Goal: Task Accomplishment & Management: Complete application form

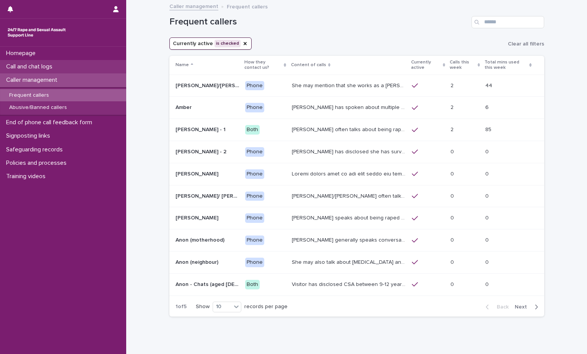
click at [57, 71] on div "Call and chat logs" at bounding box center [63, 66] width 126 height 13
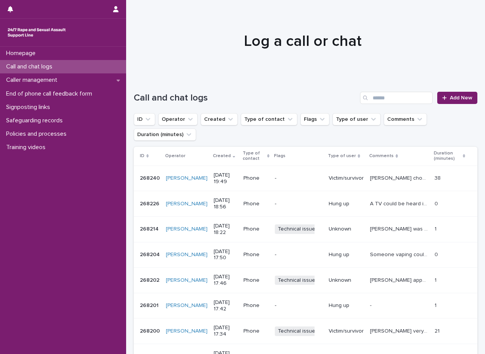
click at [452, 104] on div "Call and chat logs Add New" at bounding box center [306, 94] width 344 height 37
click at [454, 100] on span "Add New" at bounding box center [461, 97] width 23 height 5
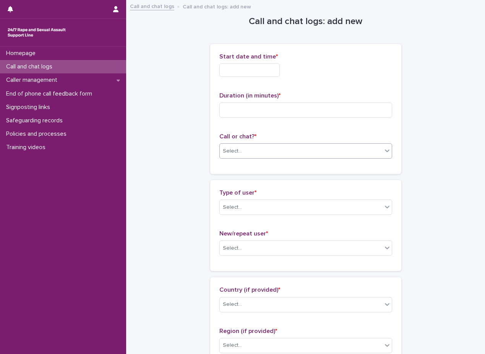
click at [273, 158] on div "Select..." at bounding box center [305, 150] width 173 height 15
click at [272, 174] on div "Web chat" at bounding box center [303, 178] width 172 height 13
click at [272, 152] on div "Web chat" at bounding box center [296, 151] width 153 height 13
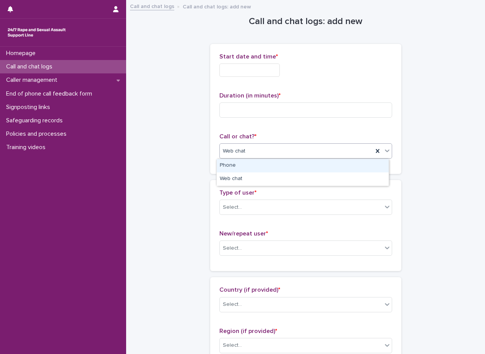
click at [267, 172] on div "Phone" at bounding box center [303, 165] width 172 height 13
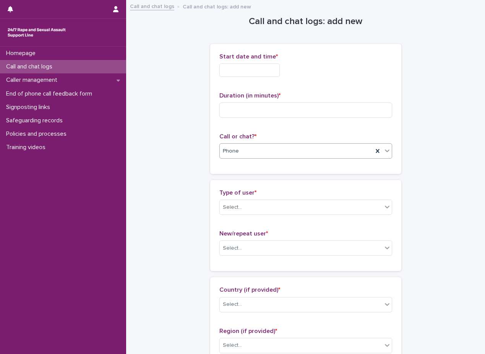
click at [254, 77] on div "Start date and time *" at bounding box center [305, 68] width 173 height 30
click at [254, 69] on input "text" at bounding box center [249, 69] width 60 height 13
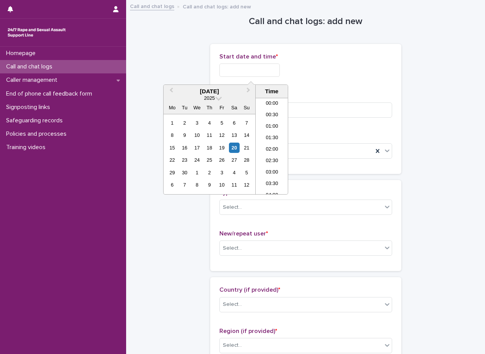
scroll to position [428, 0]
click at [269, 143] on li "20:30" at bounding box center [272, 145] width 32 height 11
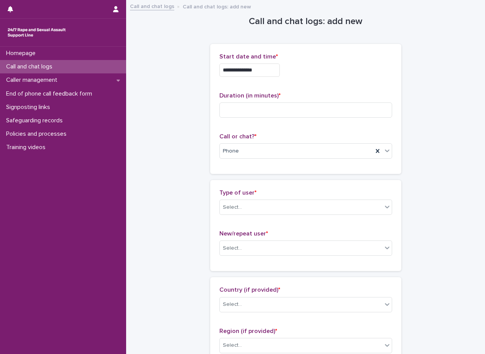
click at [267, 76] on input "**********" at bounding box center [249, 69] width 60 height 13
drag, startPoint x: 386, startPoint y: 79, endPoint x: 311, endPoint y: 101, distance: 77.7
click at [385, 79] on div "**********" at bounding box center [305, 68] width 173 height 30
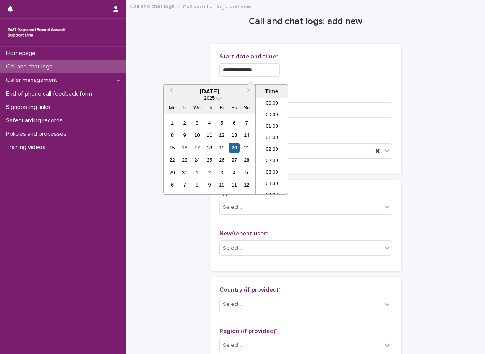
click at [271, 65] on input "**********" at bounding box center [249, 69] width 60 height 13
type input "**********"
click at [319, 67] on div "**********" at bounding box center [305, 69] width 173 height 13
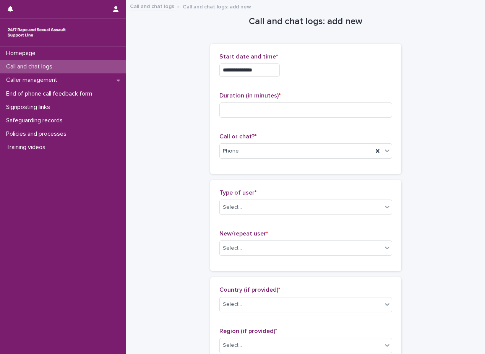
click at [332, 131] on div "**********" at bounding box center [305, 109] width 173 height 112
click at [332, 123] on div "Duration (in minutes) *" at bounding box center [305, 108] width 173 height 32
click at [331, 115] on input at bounding box center [305, 109] width 173 height 15
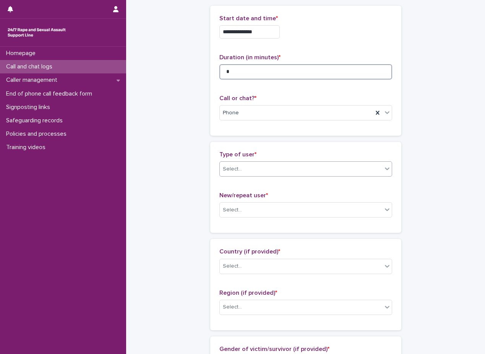
type input "*"
click at [284, 177] on body "**********" at bounding box center [242, 177] width 485 height 354
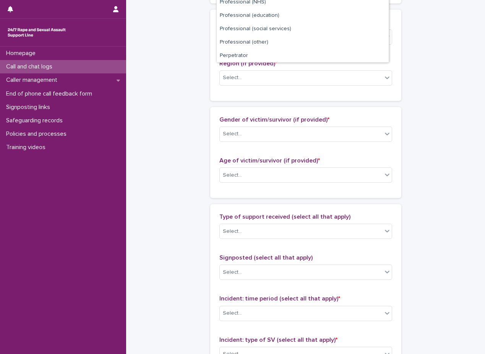
scroll to position [86, 0]
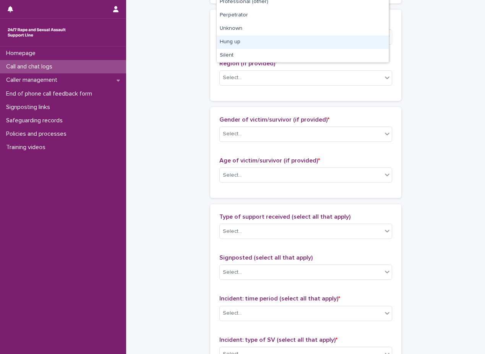
click at [281, 41] on div "Hung up" at bounding box center [303, 42] width 172 height 13
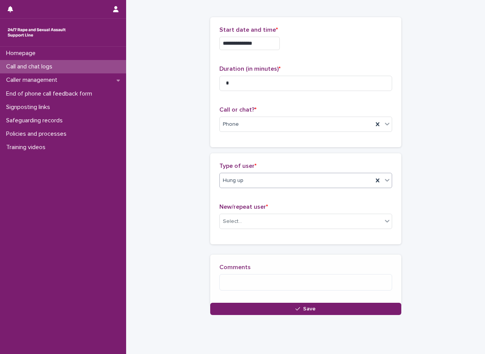
scroll to position [27, 0]
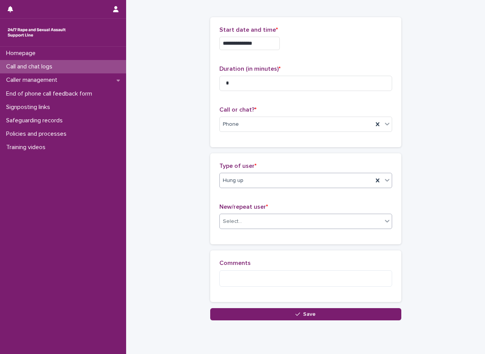
click at [264, 223] on div "Select..." at bounding box center [301, 221] width 162 height 13
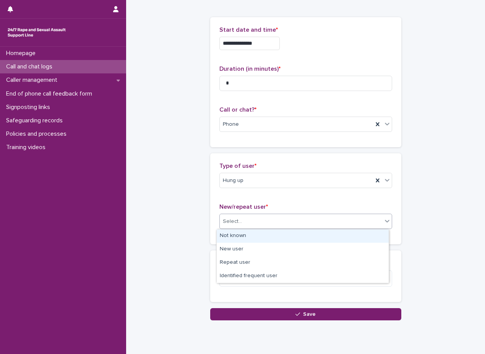
click at [264, 236] on div "Not known" at bounding box center [303, 235] width 172 height 13
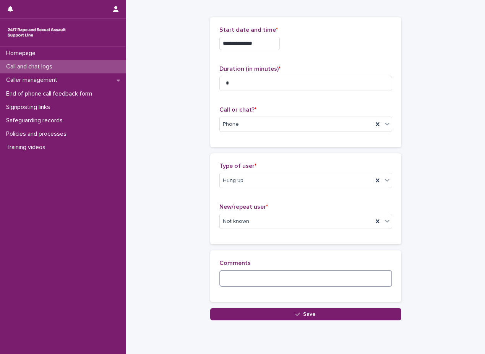
click at [264, 277] on textarea at bounding box center [305, 278] width 173 height 16
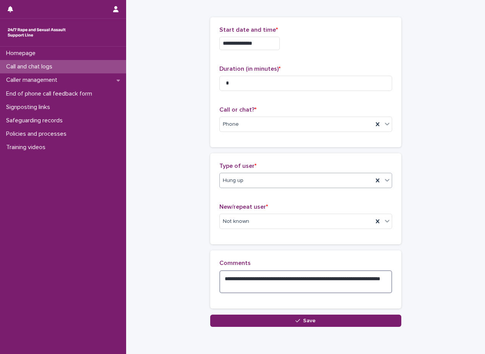
type textarea "**********"
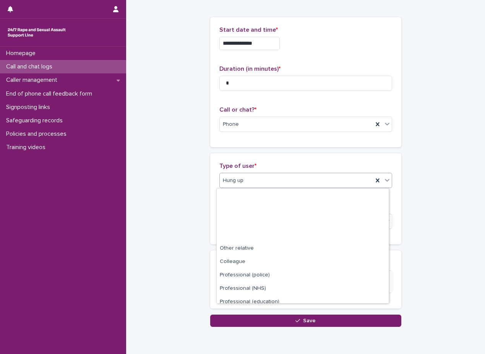
click at [266, 187] on div "Hung up" at bounding box center [305, 180] width 173 height 15
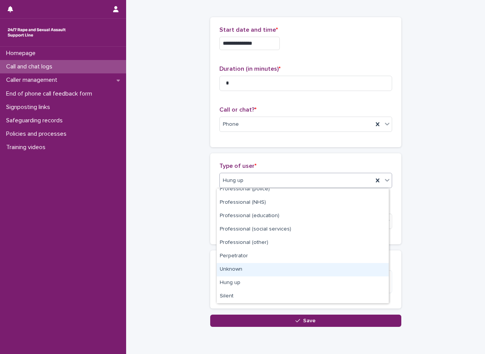
click at [274, 271] on div "Unknown" at bounding box center [303, 269] width 172 height 13
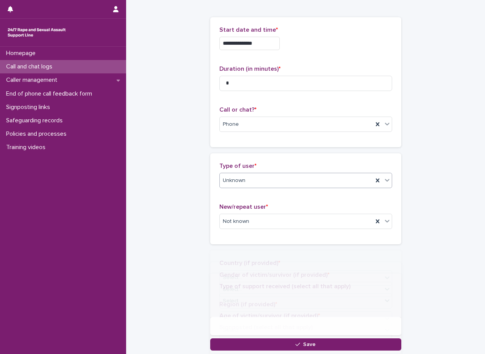
scroll to position [0, 0]
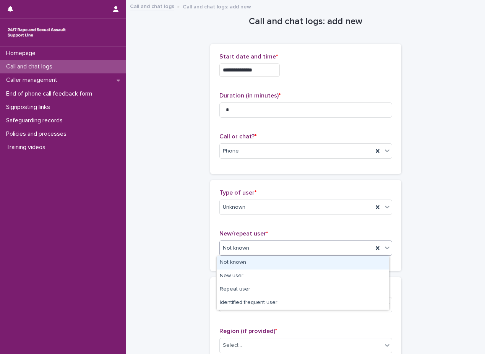
drag, startPoint x: 272, startPoint y: 249, endPoint x: 271, endPoint y: 255, distance: 6.2
click at [273, 249] on div "Not known" at bounding box center [296, 248] width 153 height 13
click at [267, 267] on div "Not known" at bounding box center [303, 262] width 172 height 13
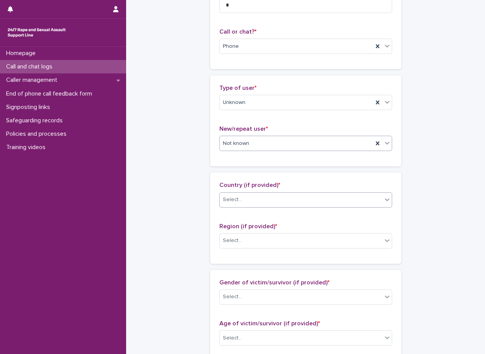
scroll to position [115, 0]
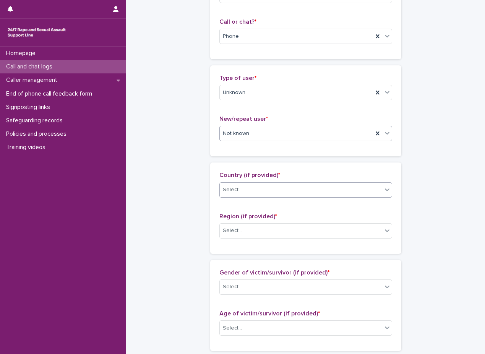
click at [282, 186] on div "Select..." at bounding box center [301, 189] width 162 height 13
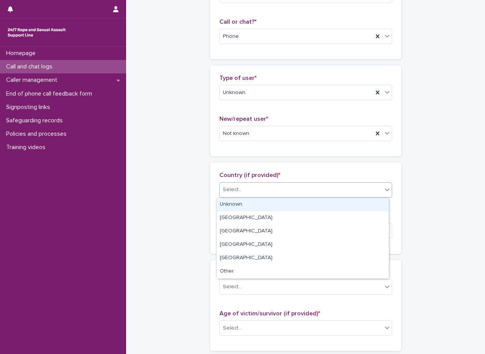
click at [289, 206] on div "Unknown" at bounding box center [303, 204] width 172 height 13
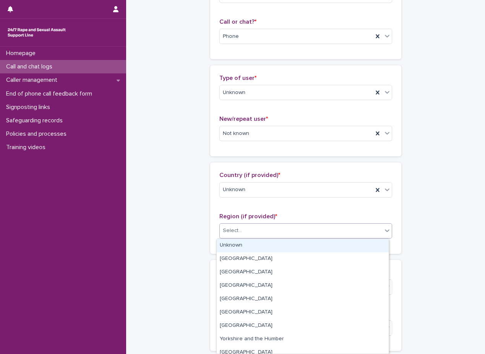
click at [284, 225] on div "Select..." at bounding box center [301, 230] width 162 height 13
click at [278, 242] on div "Unknown" at bounding box center [303, 245] width 172 height 13
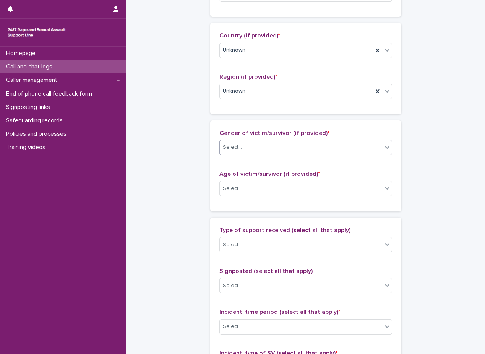
click at [283, 172] on div "Age of victim/survivor (if provided) * Select..." at bounding box center [305, 186] width 173 height 32
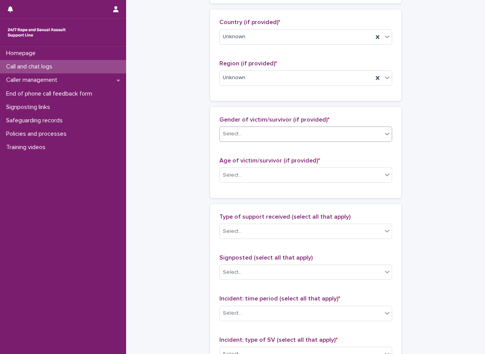
click at [291, 137] on div "Select..." at bounding box center [301, 134] width 162 height 13
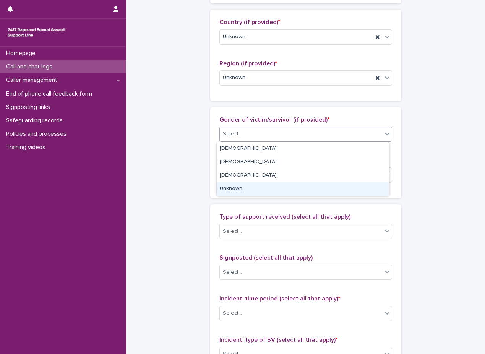
drag, startPoint x: 278, startPoint y: 164, endPoint x: 272, endPoint y: 186, distance: 22.4
click at [272, 187] on div "Unknown" at bounding box center [303, 188] width 172 height 13
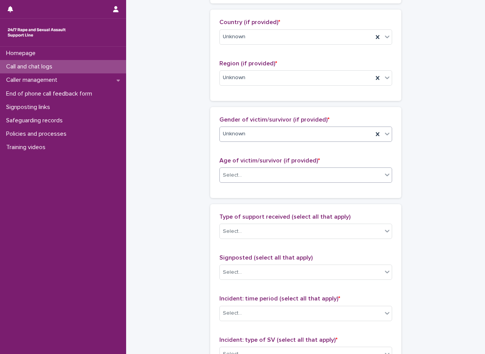
click at [273, 168] on div "Select..." at bounding box center [305, 174] width 173 height 15
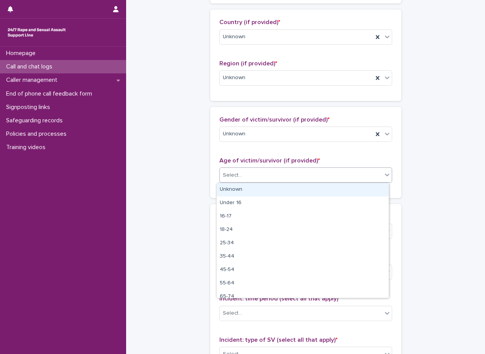
click at [274, 183] on div "Unknown" at bounding box center [303, 189] width 172 height 13
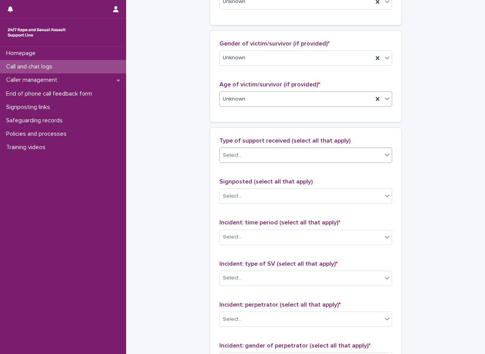
scroll to position [344, 0]
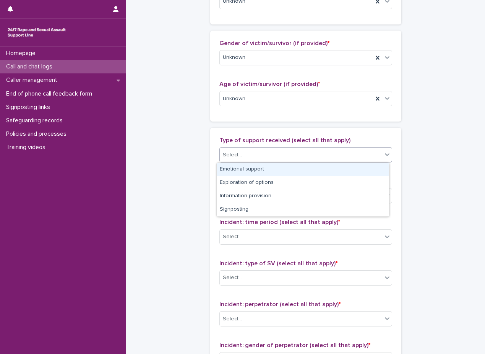
click at [273, 156] on div "Select..." at bounding box center [301, 155] width 162 height 13
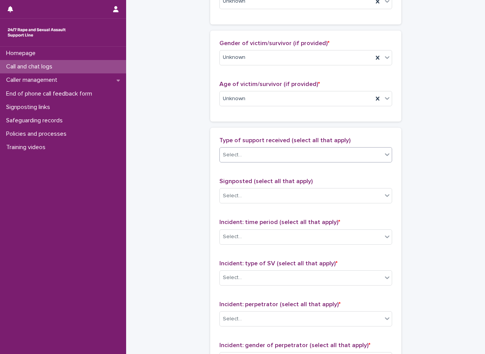
click at [273, 156] on div "Select..." at bounding box center [301, 155] width 162 height 13
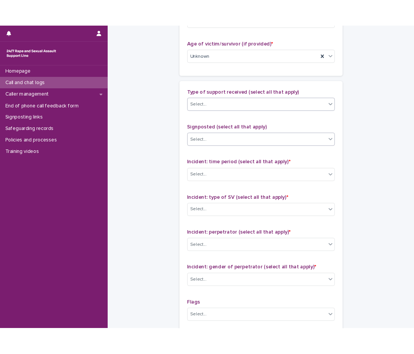
scroll to position [420, 0]
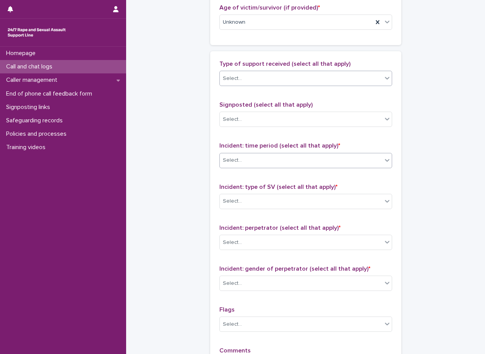
click at [276, 160] on div "Select..." at bounding box center [301, 160] width 162 height 13
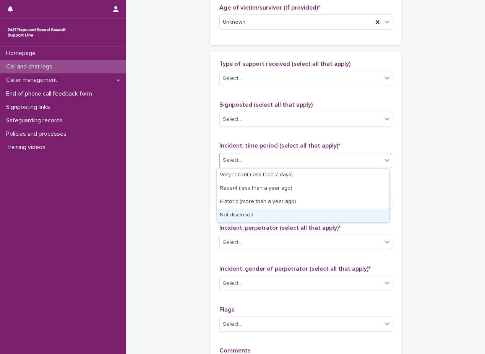
click at [274, 213] on div "Not disclosed" at bounding box center [303, 215] width 172 height 13
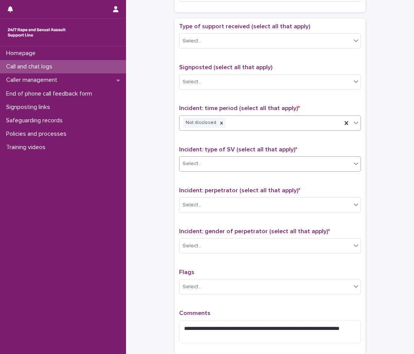
click at [246, 161] on div "Select..." at bounding box center [266, 163] width 172 height 13
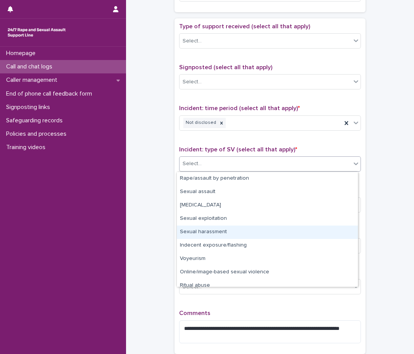
scroll to position [19, 0]
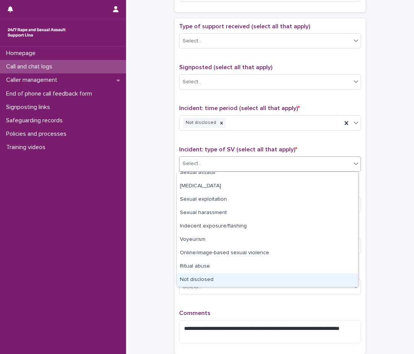
click at [225, 280] on div "Not disclosed" at bounding box center [267, 279] width 181 height 13
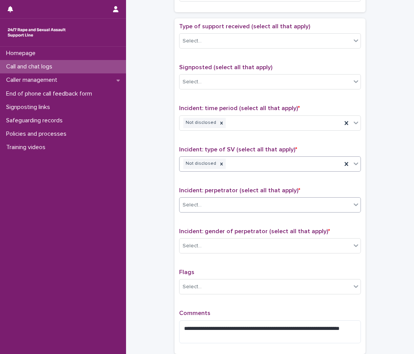
drag, startPoint x: 238, startPoint y: 196, endPoint x: 238, endPoint y: 200, distance: 3.9
click at [238, 196] on div "Incident: perpetrator (select all that apply) * Select..." at bounding box center [270, 203] width 182 height 32
click at [236, 201] on div "Select..." at bounding box center [266, 205] width 172 height 13
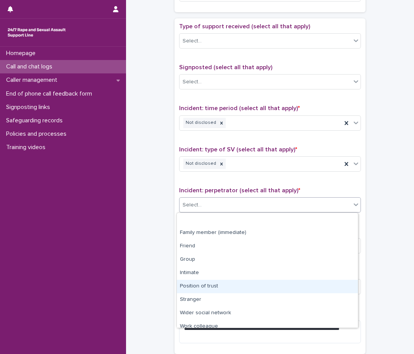
scroll to position [32, 0]
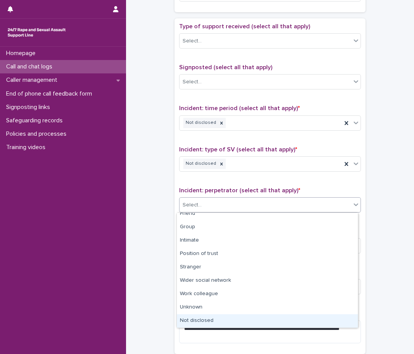
click at [243, 324] on div "Not disclosed" at bounding box center [267, 320] width 181 height 13
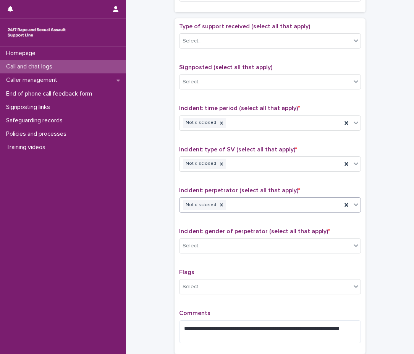
click at [211, 237] on div "Incident: gender of perpetrator (select all that apply) * Select..." at bounding box center [270, 244] width 182 height 32
click at [212, 241] on div "Select..." at bounding box center [266, 246] width 172 height 13
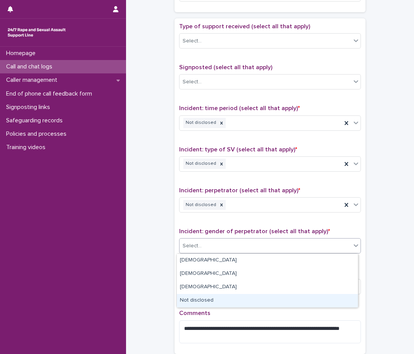
click at [229, 300] on div "Not disclosed" at bounding box center [267, 300] width 181 height 13
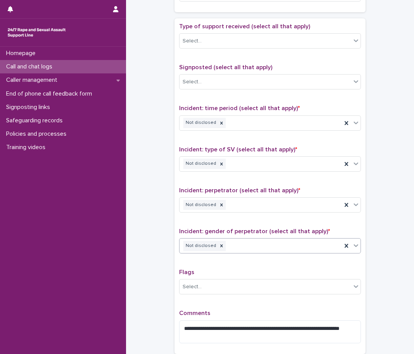
scroll to position [498, 0]
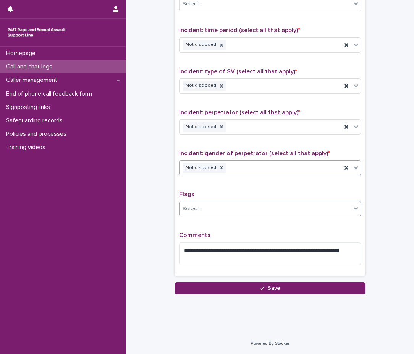
click at [233, 211] on div "Select..." at bounding box center [266, 209] width 172 height 13
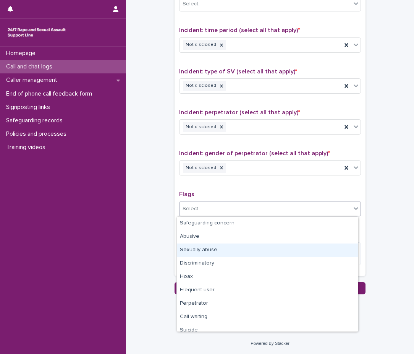
scroll to position [46, 0]
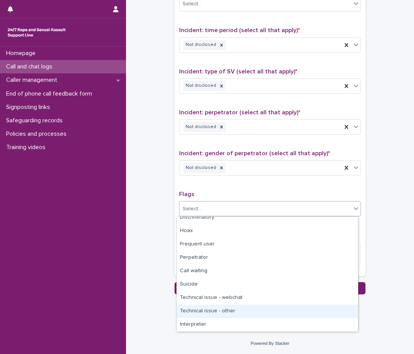
click at [238, 305] on div "Technical issue - other" at bounding box center [267, 311] width 181 height 13
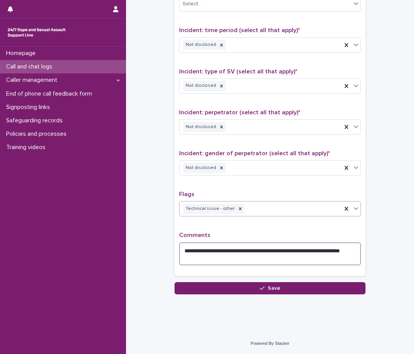
click at [242, 262] on textarea "**********" at bounding box center [270, 253] width 182 height 23
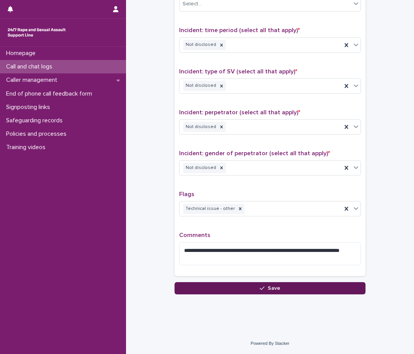
click at [233, 290] on button "Save" at bounding box center [270, 288] width 191 height 12
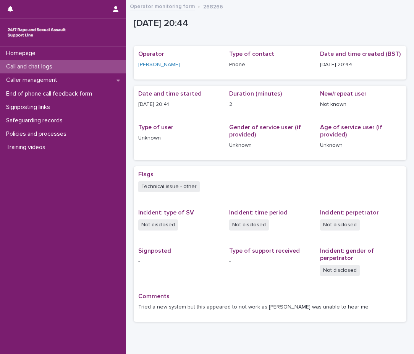
click at [160, 10] on div "Operator monitoring form 268266" at bounding box center [270, 7] width 288 height 11
click at [161, 10] on link "Operator monitoring form" at bounding box center [162, 6] width 65 height 9
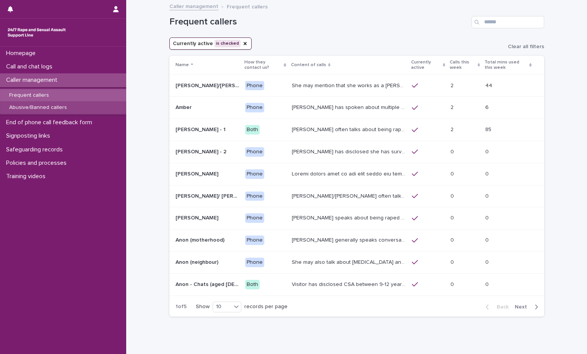
click at [53, 105] on div "Abusive/Banned callers" at bounding box center [63, 107] width 126 height 13
